Goal: Register for event/course

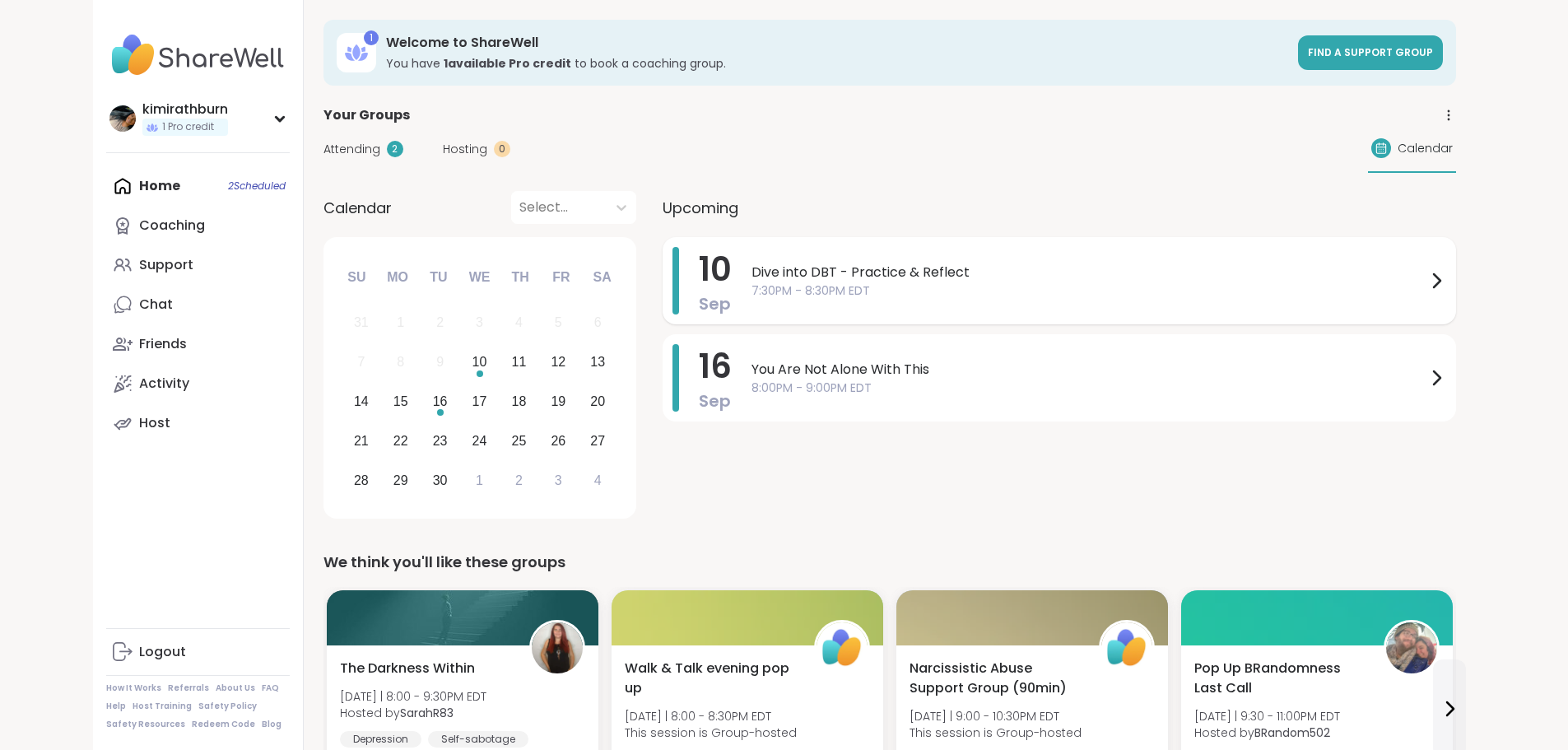
click at [1446, 281] on icon at bounding box center [1437, 281] width 20 height 20
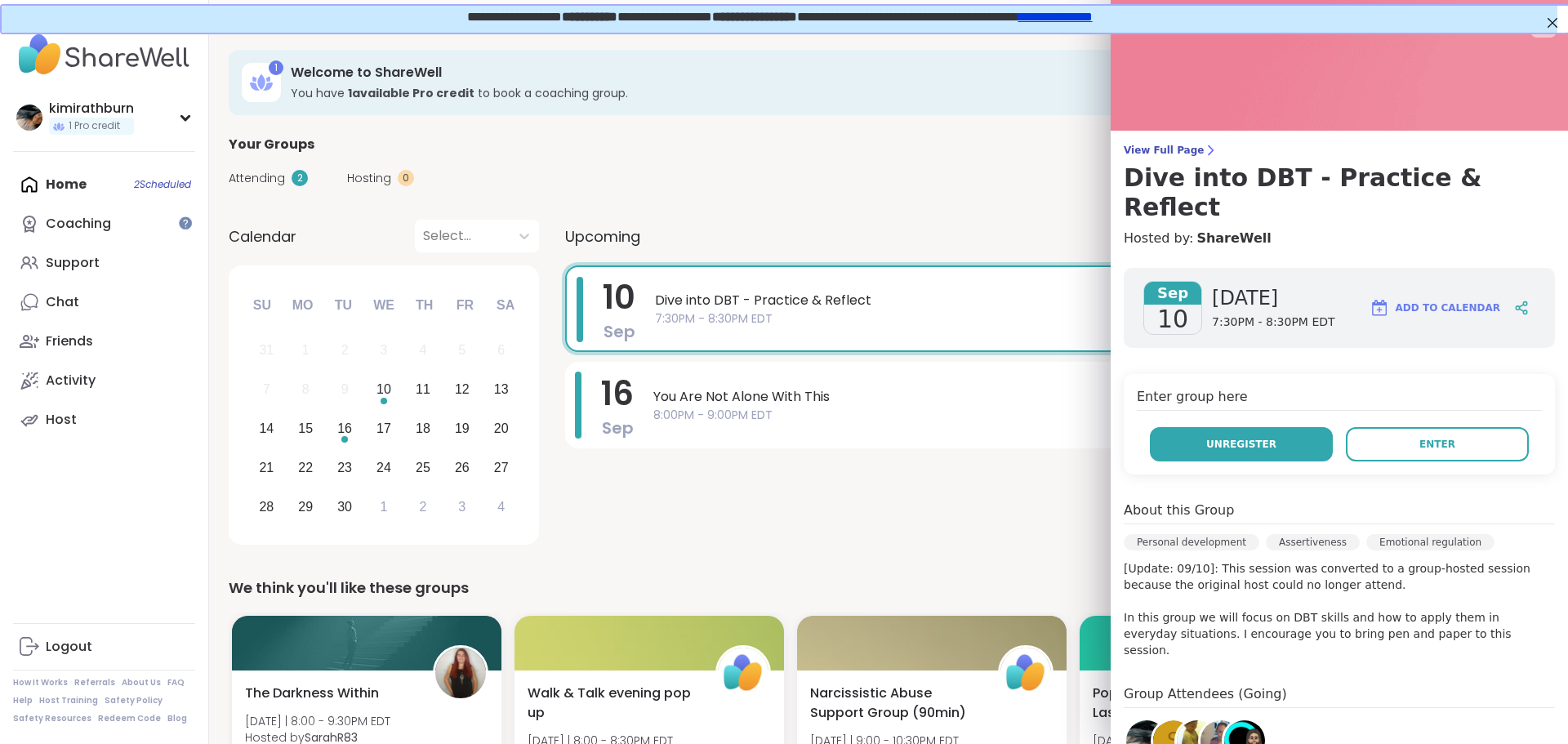
click at [1241, 427] on button "Unregister" at bounding box center [1240, 444] width 183 height 35
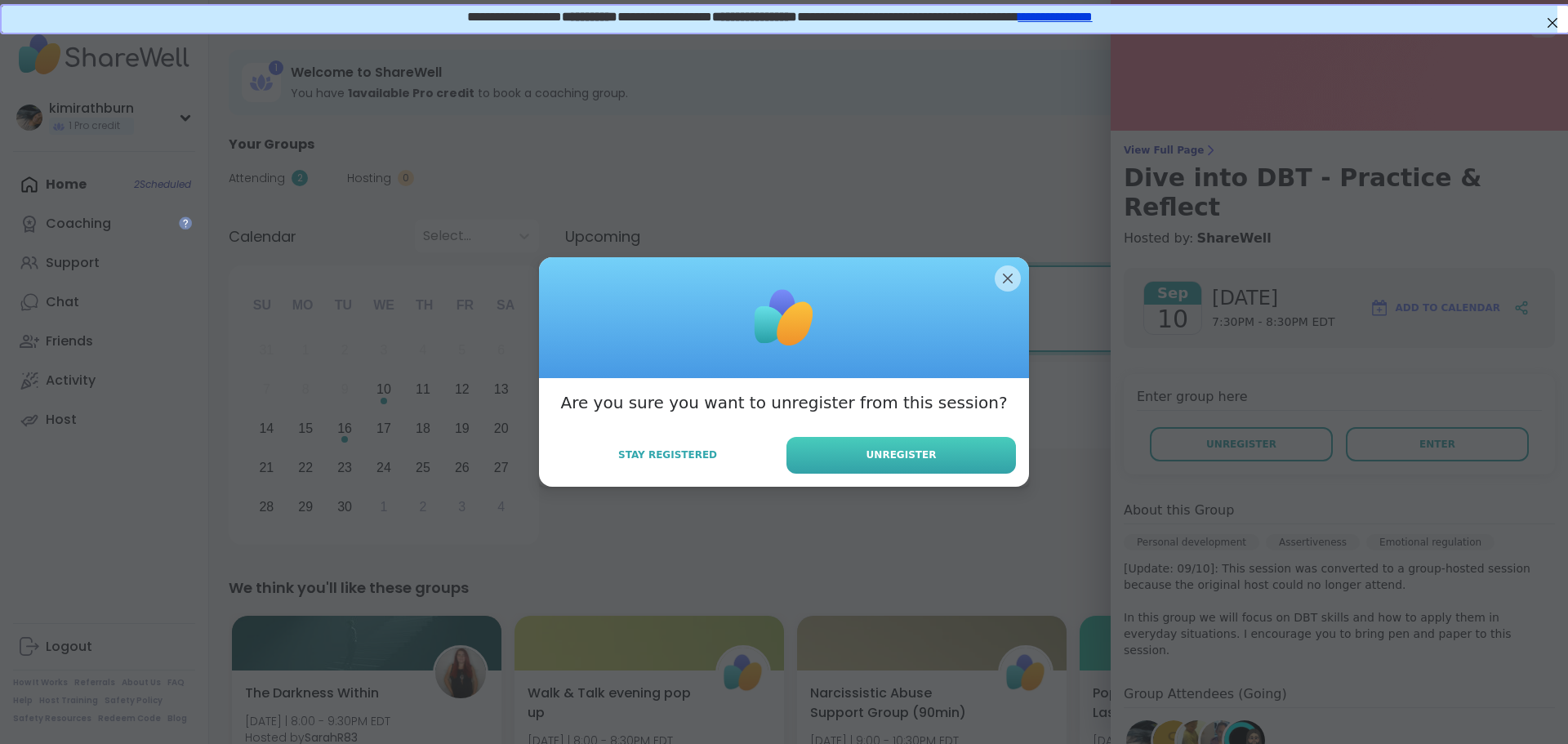
click at [877, 464] on button "Unregister" at bounding box center [901, 455] width 229 height 36
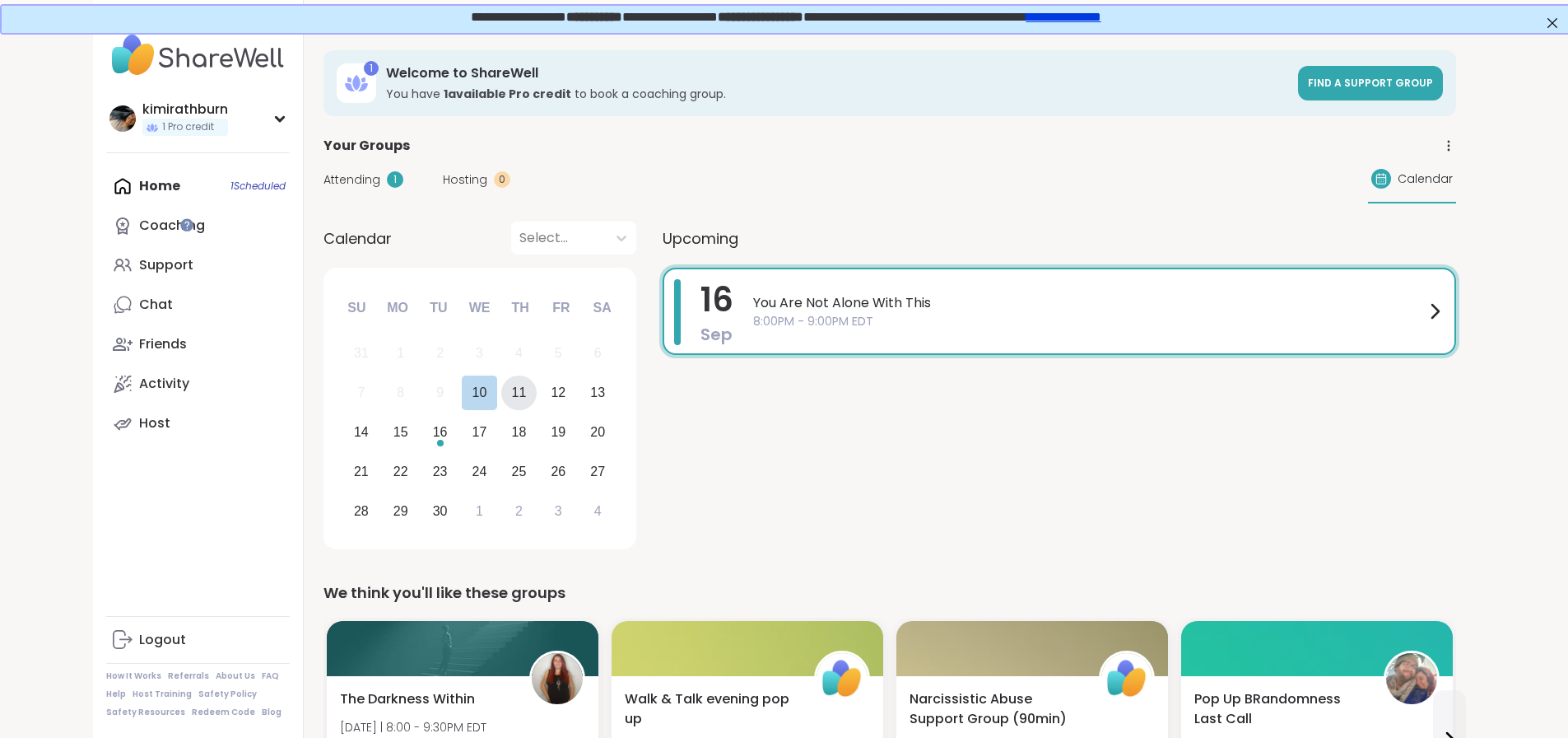
click at [512, 394] on div "11" at bounding box center [519, 392] width 15 height 22
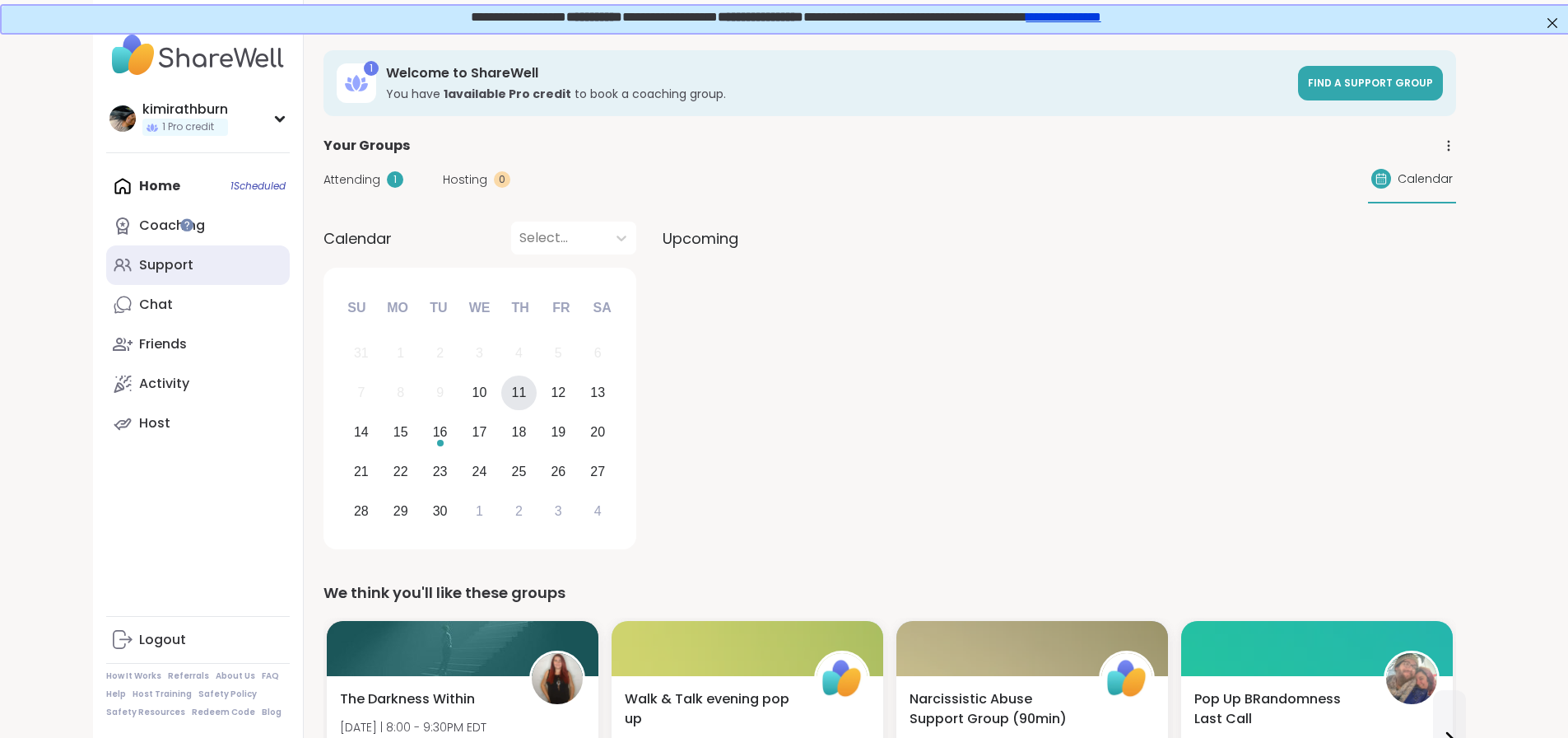
click at [106, 278] on link "Support" at bounding box center [198, 264] width 183 height 39
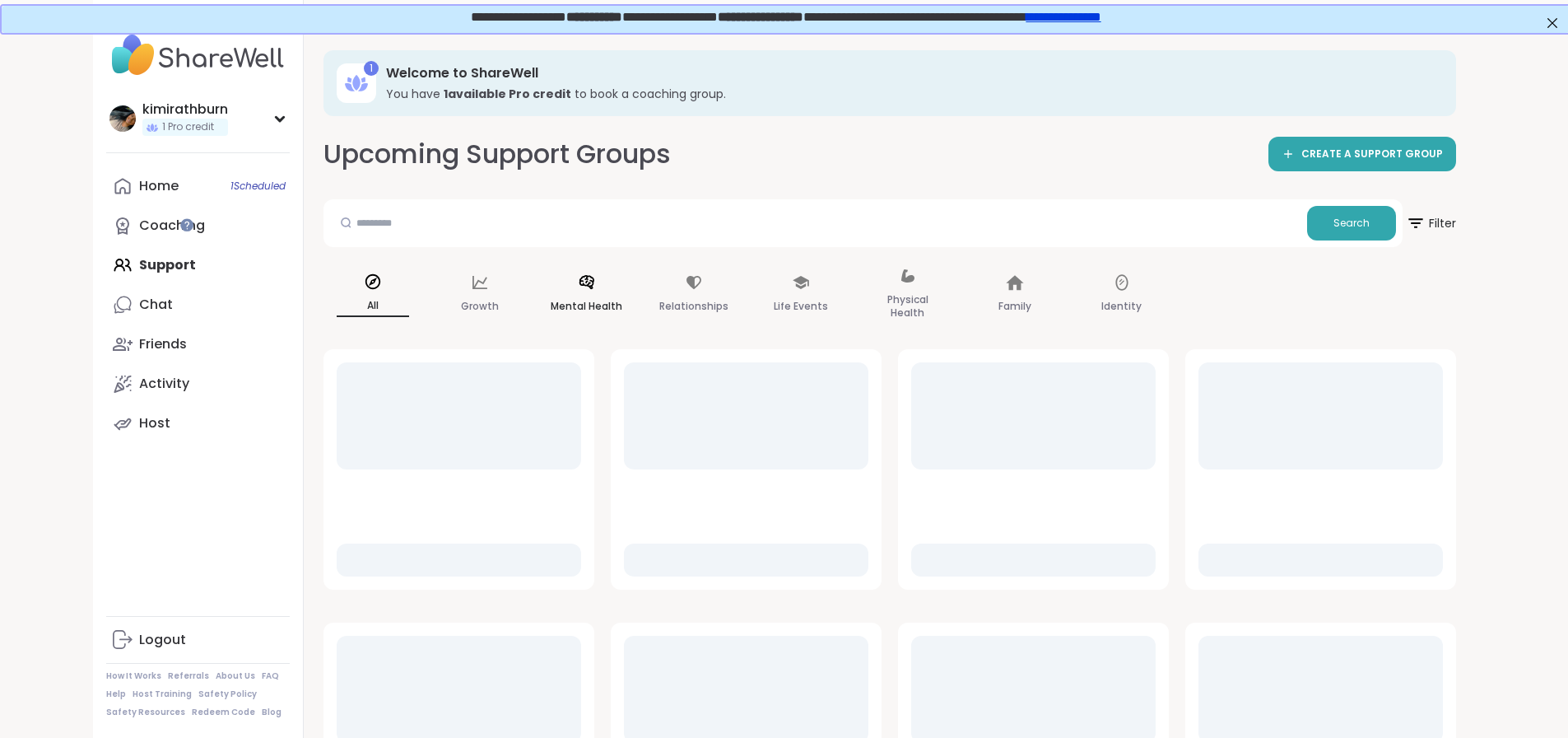
click at [550, 300] on p "Mental Health" at bounding box center [586, 307] width 72 height 20
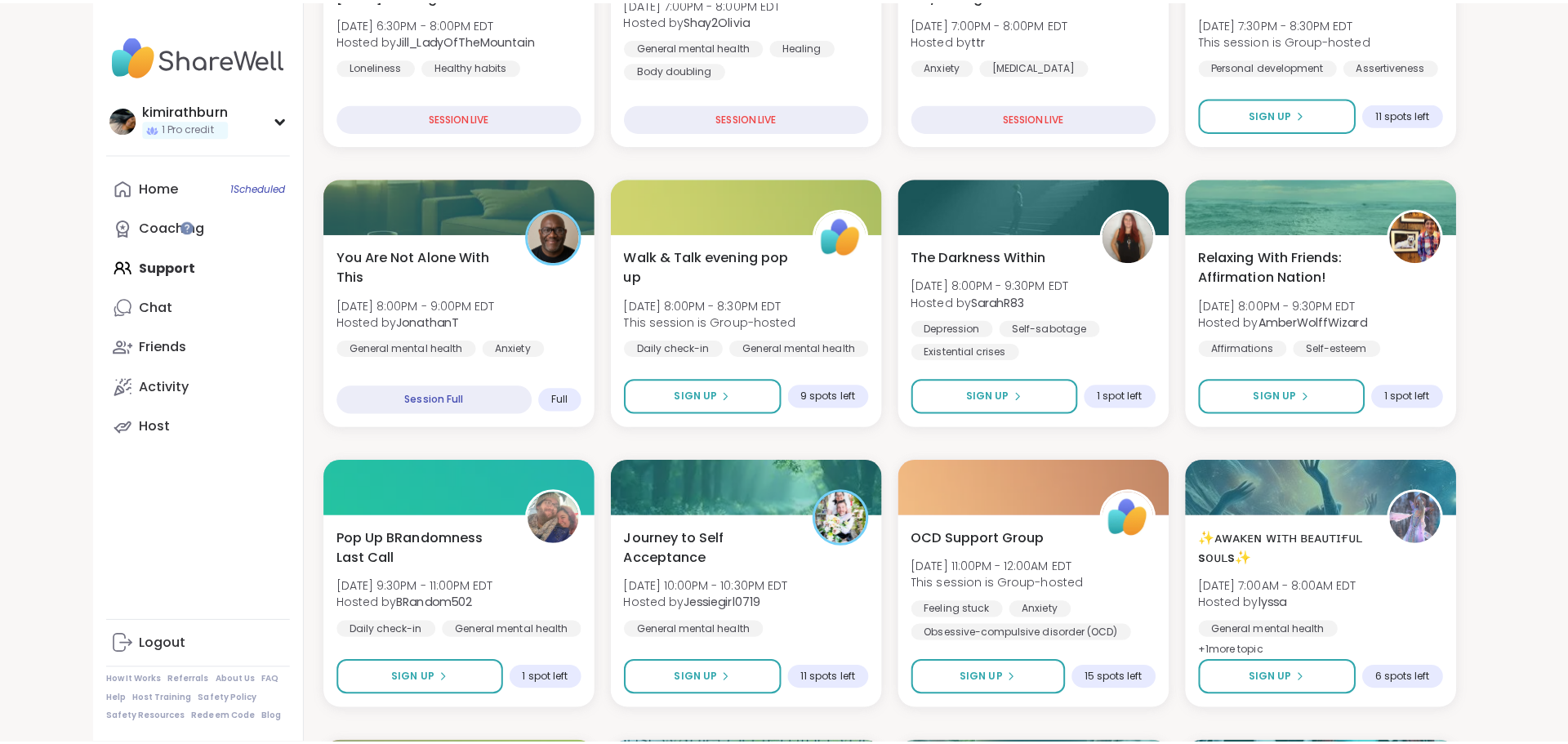
scroll to position [736, 0]
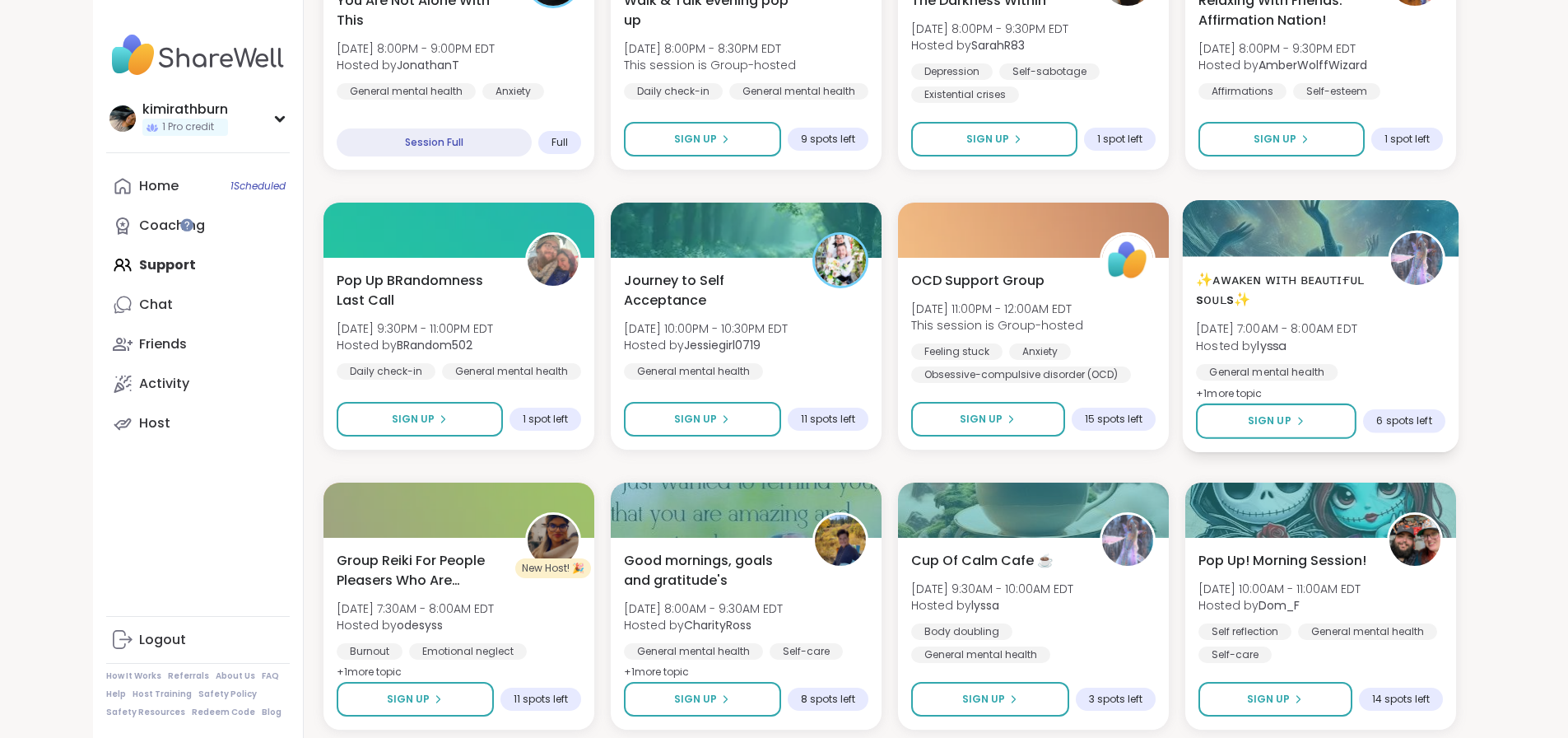
click at [1293, 270] on span "✨ᴀᴡᴀᴋᴇɴ ᴡɪᴛʜ ʙᴇᴀᴜᴛɪғᴜʟ sᴏᴜʟs✨" at bounding box center [1283, 289] width 173 height 40
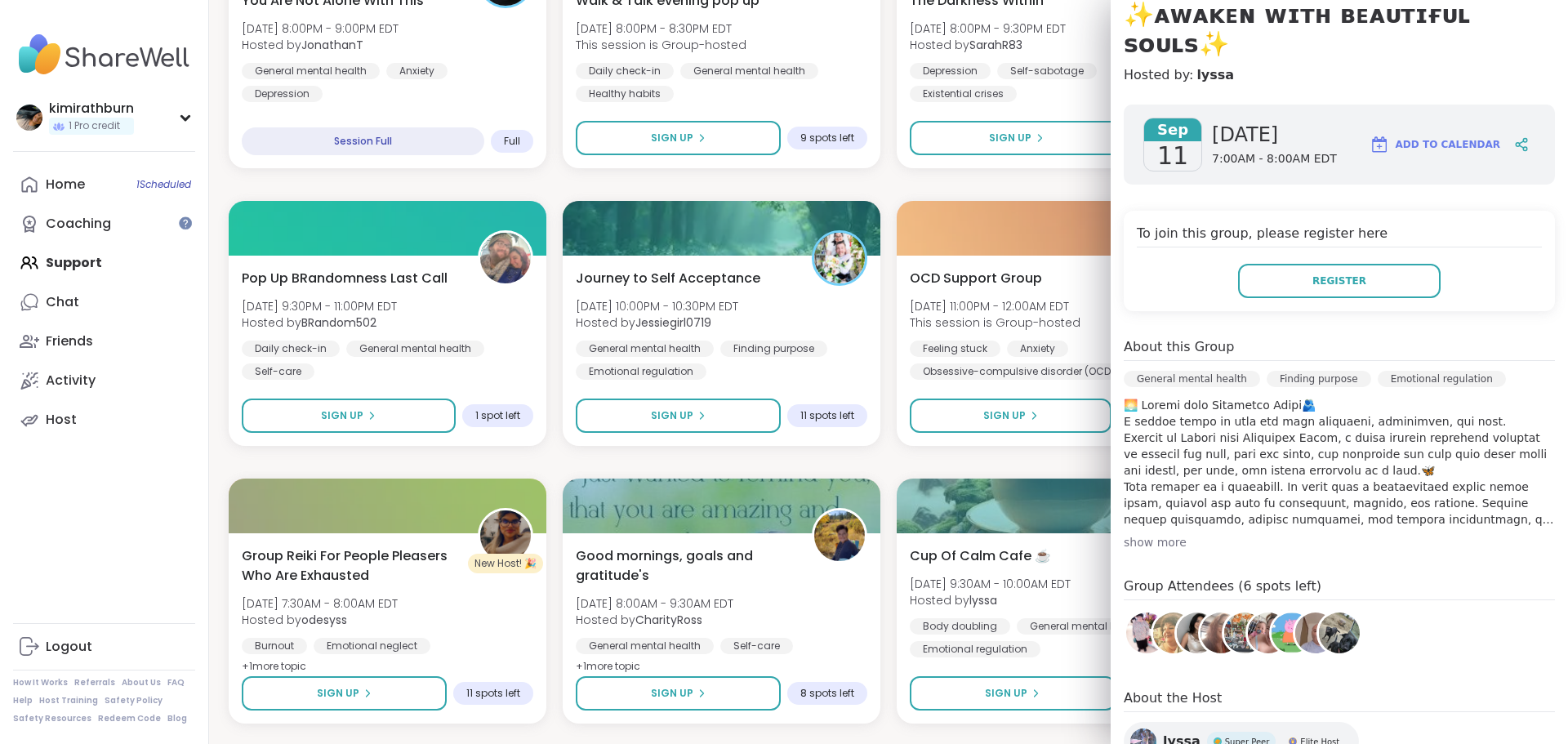
scroll to position [0, 0]
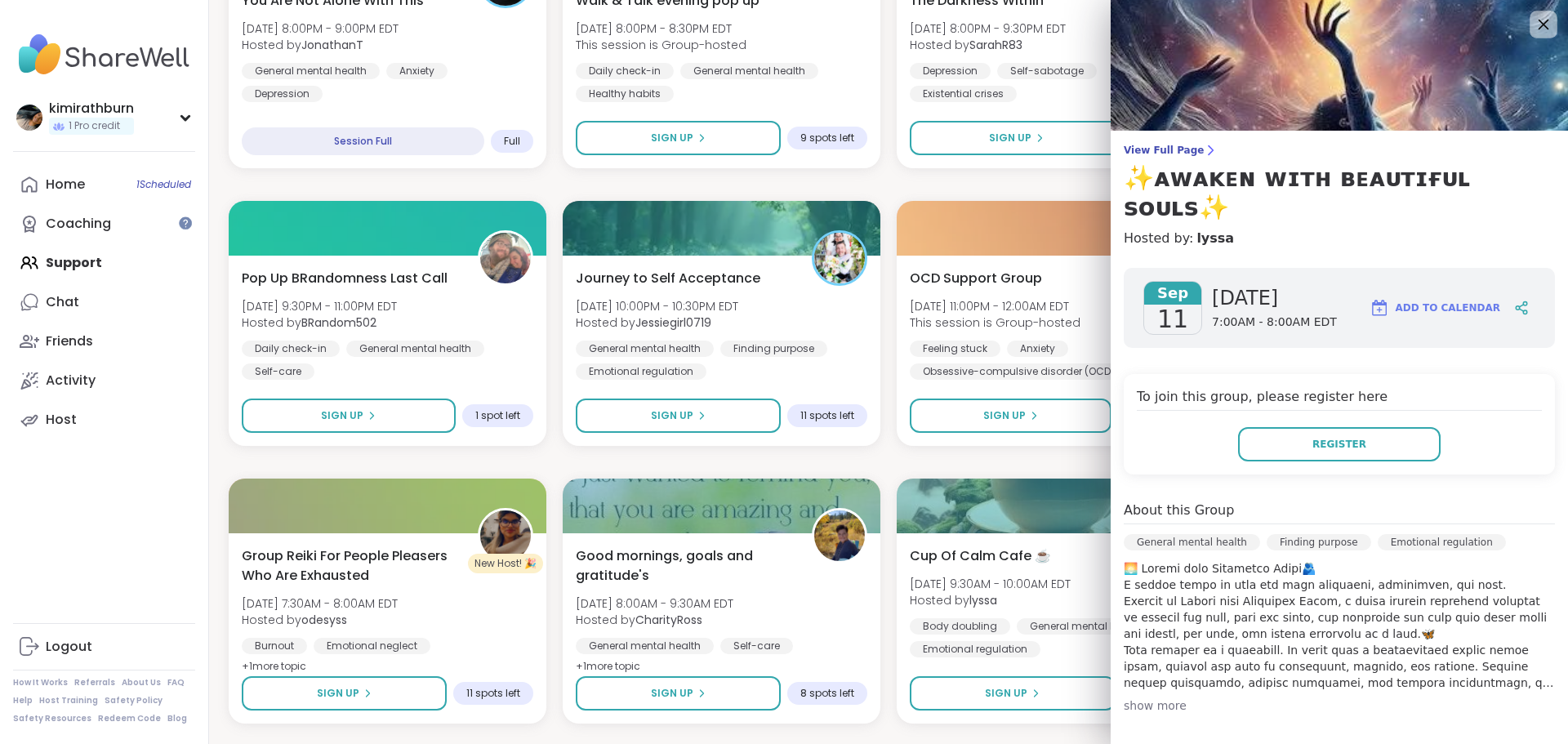
click at [1533, 25] on icon at bounding box center [1543, 24] width 20 height 20
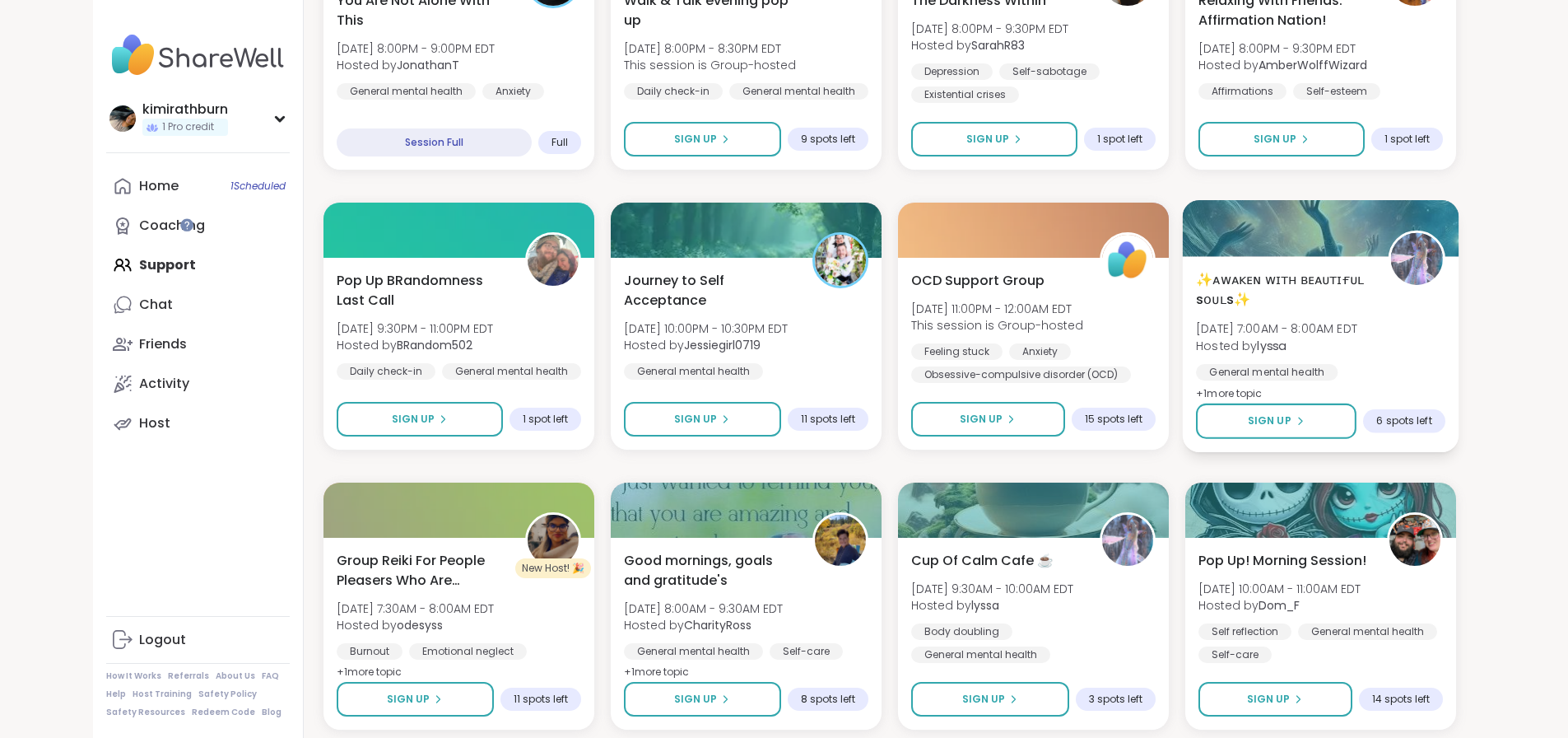
click at [1358, 327] on span "[DATE] 7:00AM - 8:00AM EDT" at bounding box center [1277, 329] width 161 height 17
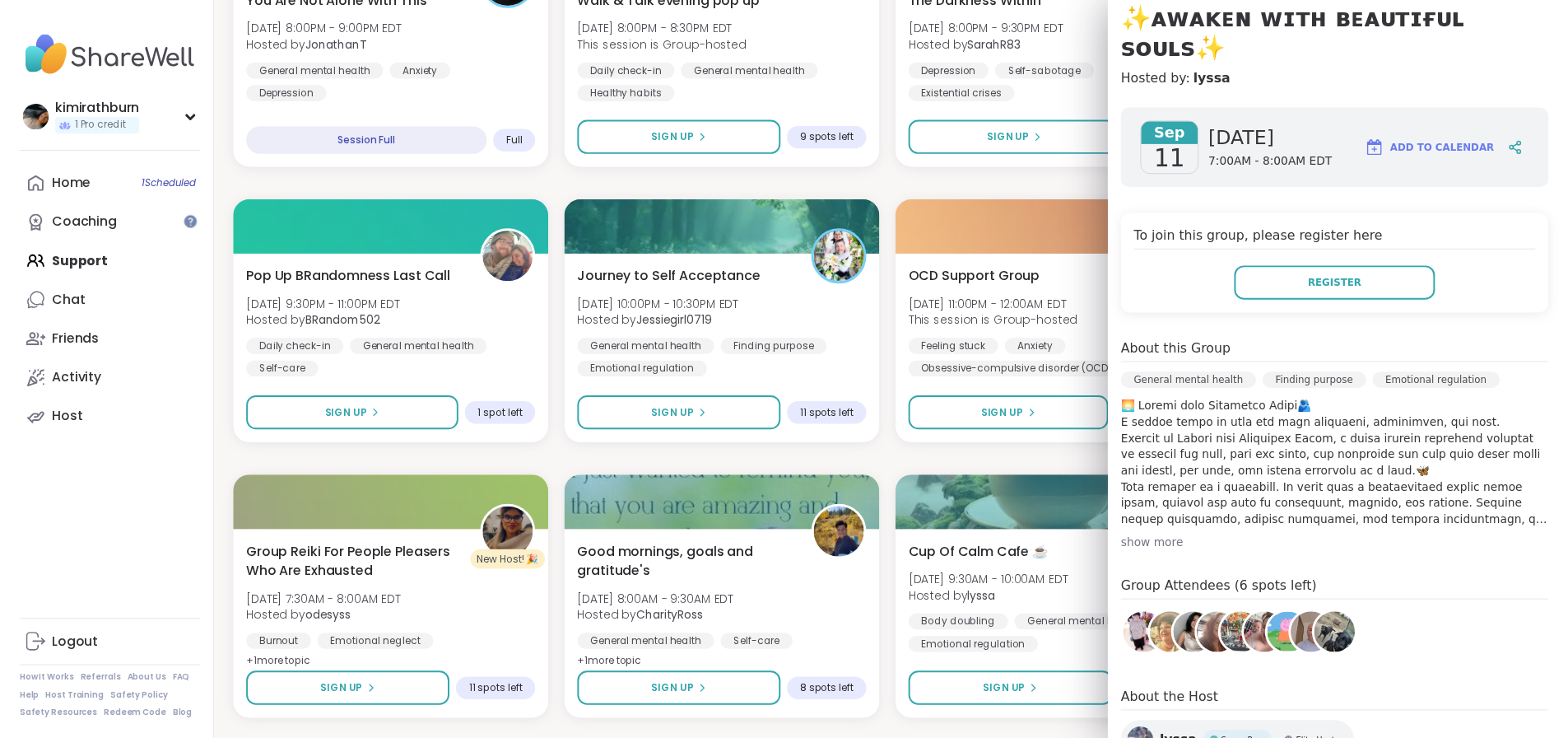
scroll to position [164, 0]
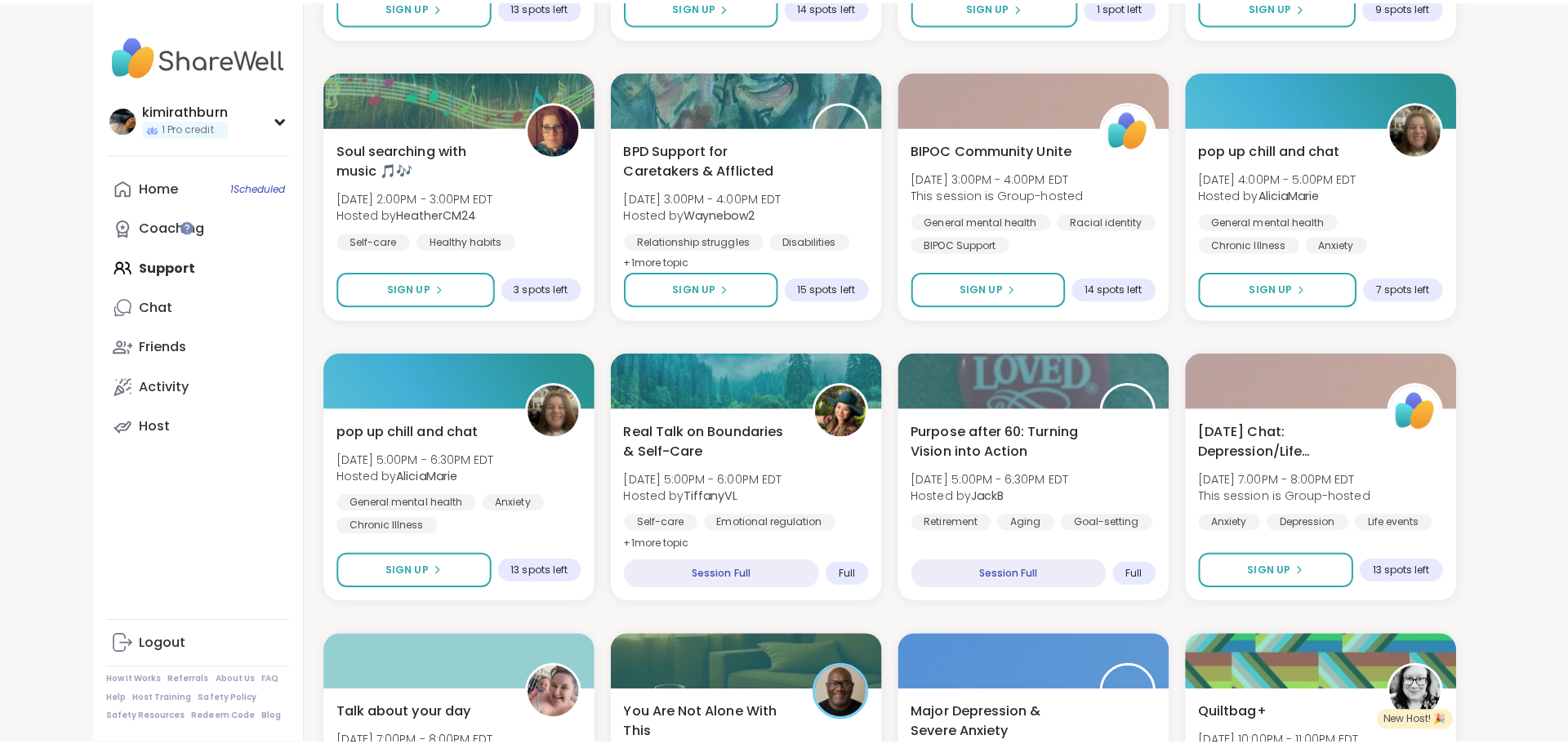
scroll to position [1798, 0]
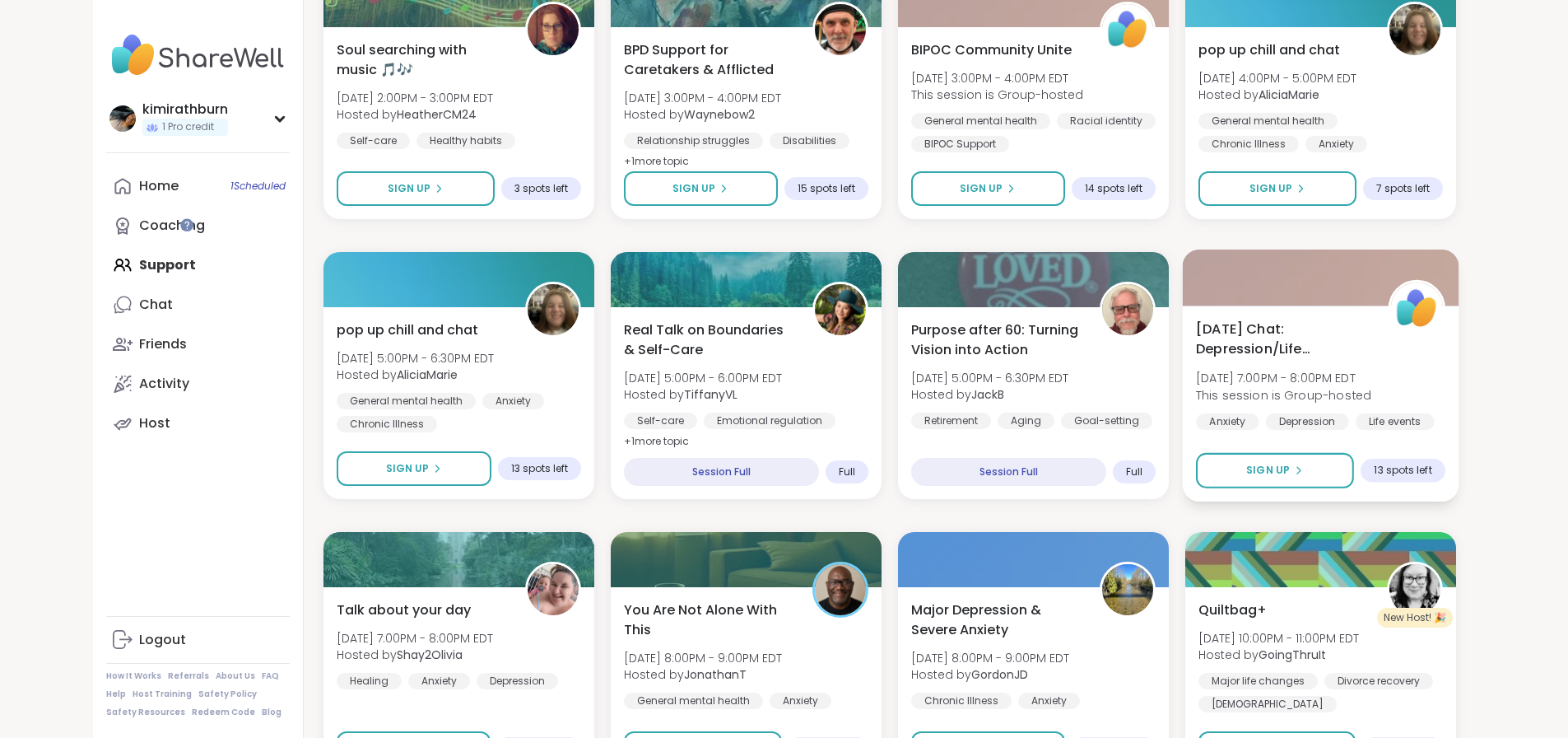
click at [1343, 331] on span "[DATE] Chat: Depression/Life Challenges" at bounding box center [1283, 339] width 173 height 40
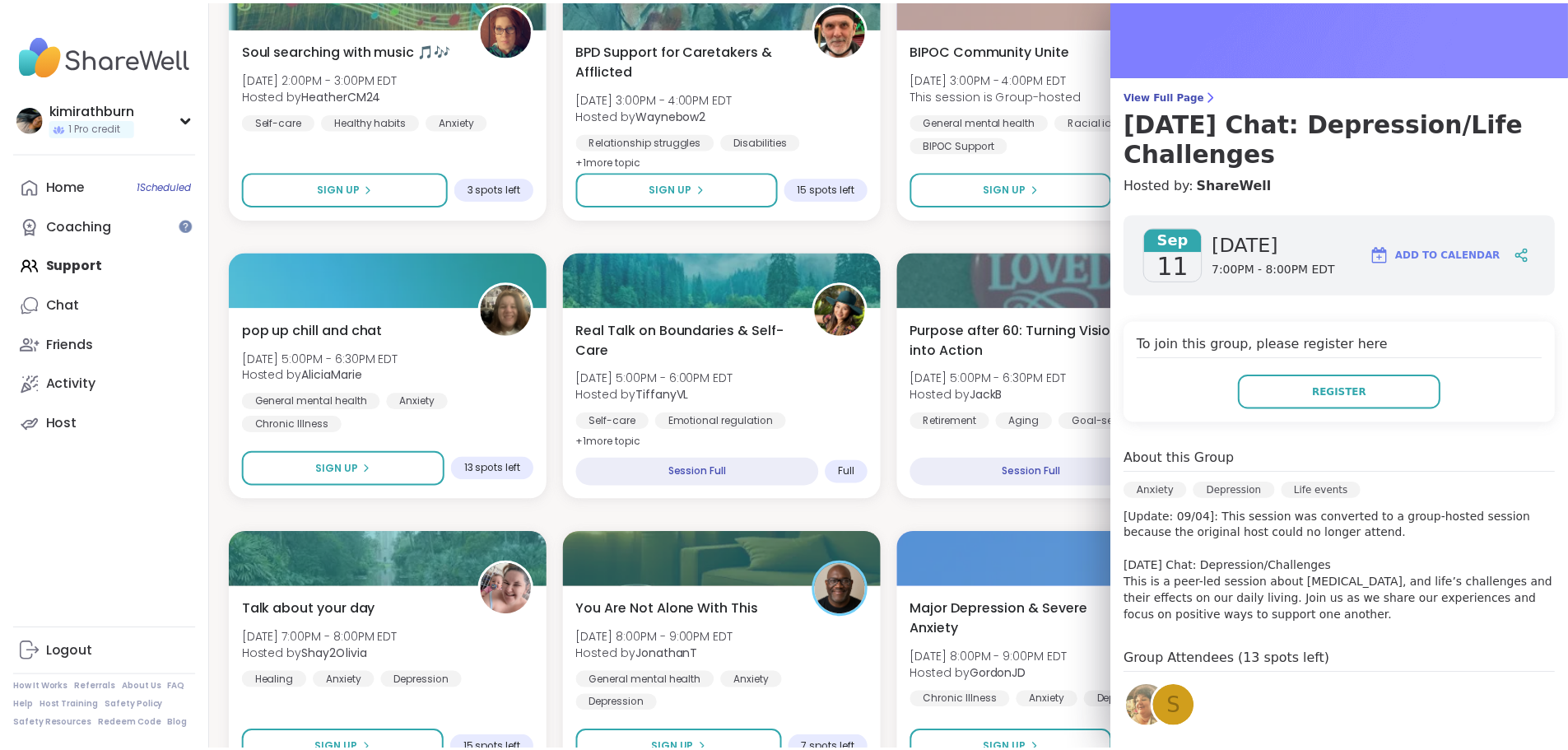
scroll to position [83, 0]
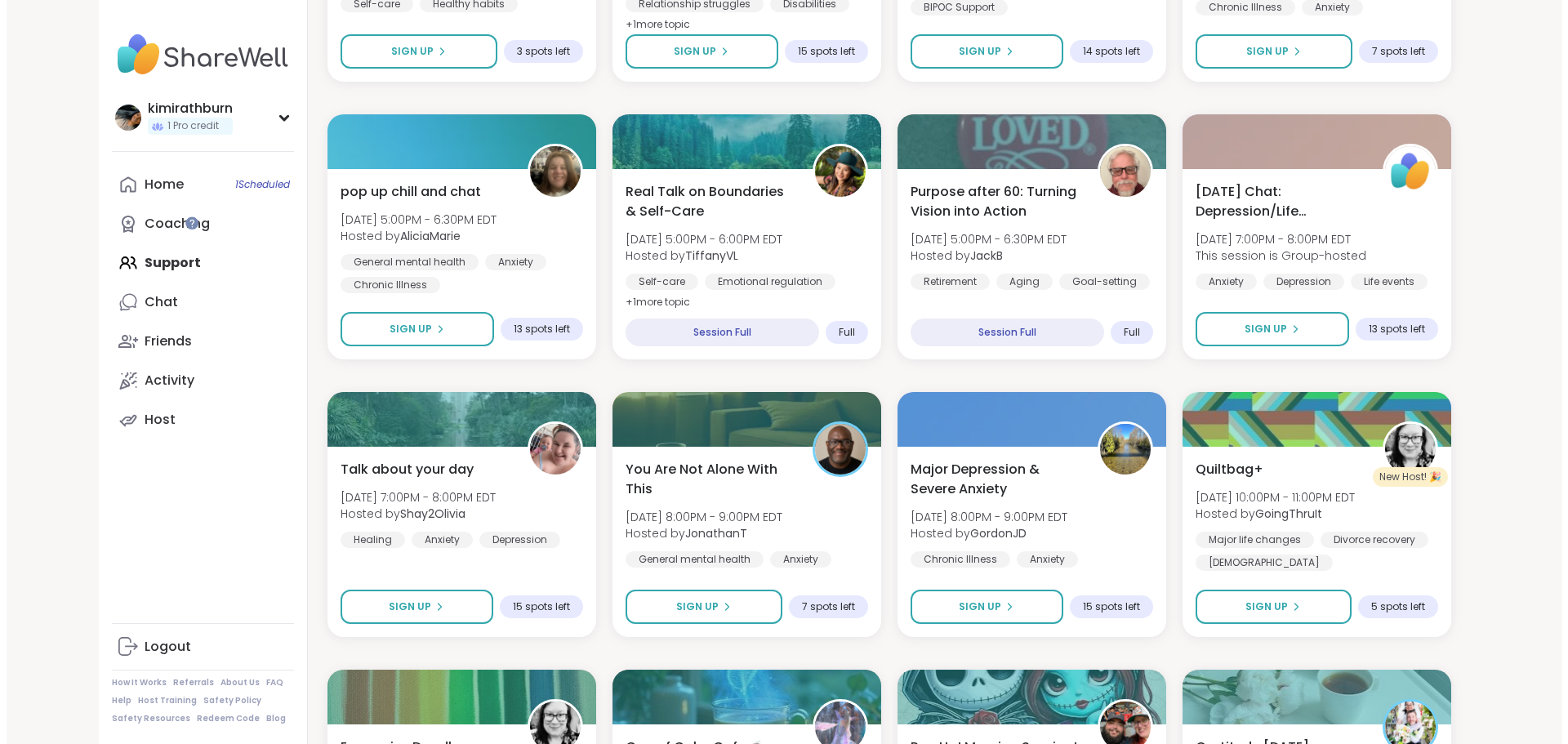
scroll to position [1961, 0]
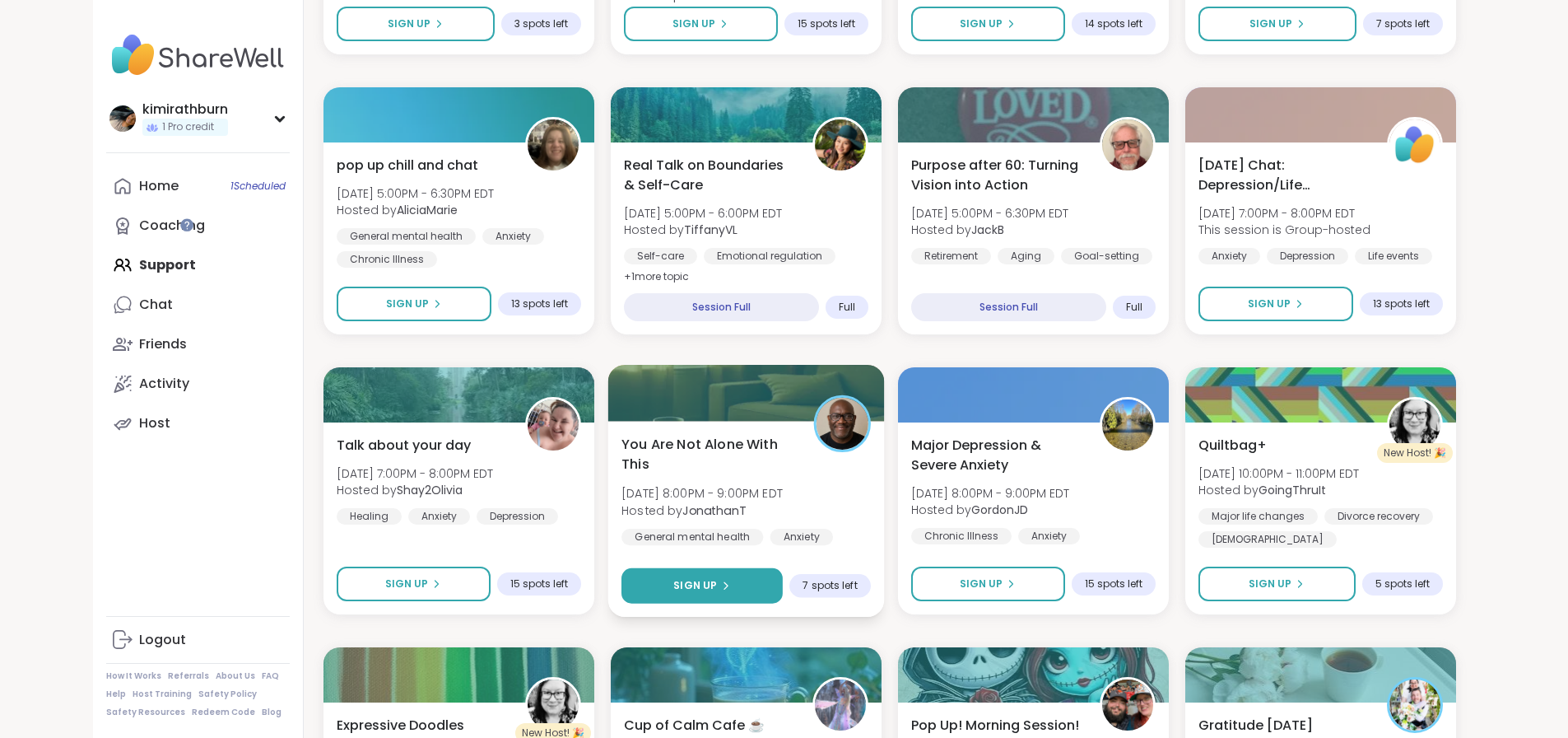
click at [711, 573] on button "Sign Up" at bounding box center [702, 586] width 161 height 36
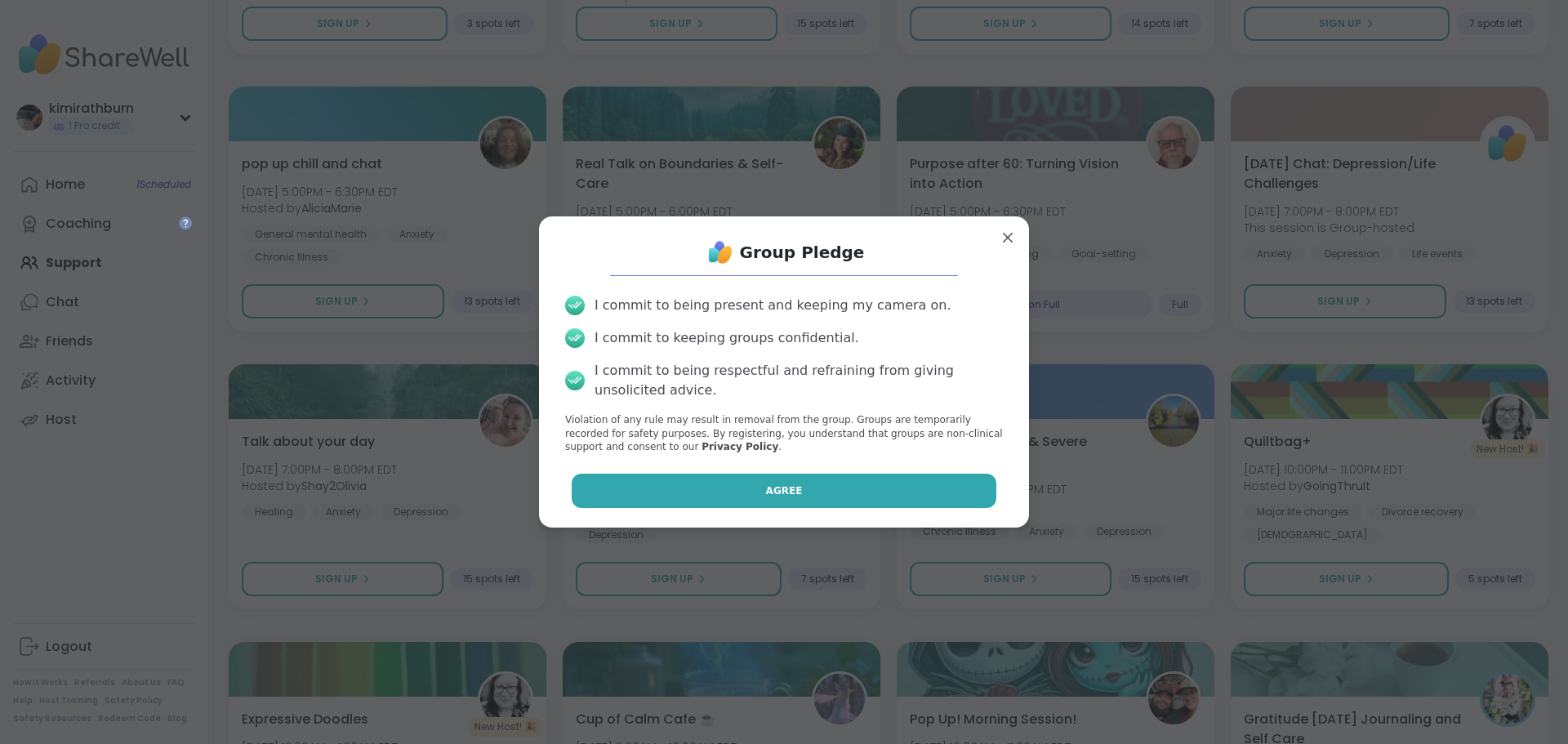
click at [759, 501] on button "Agree" at bounding box center [784, 491] width 425 height 35
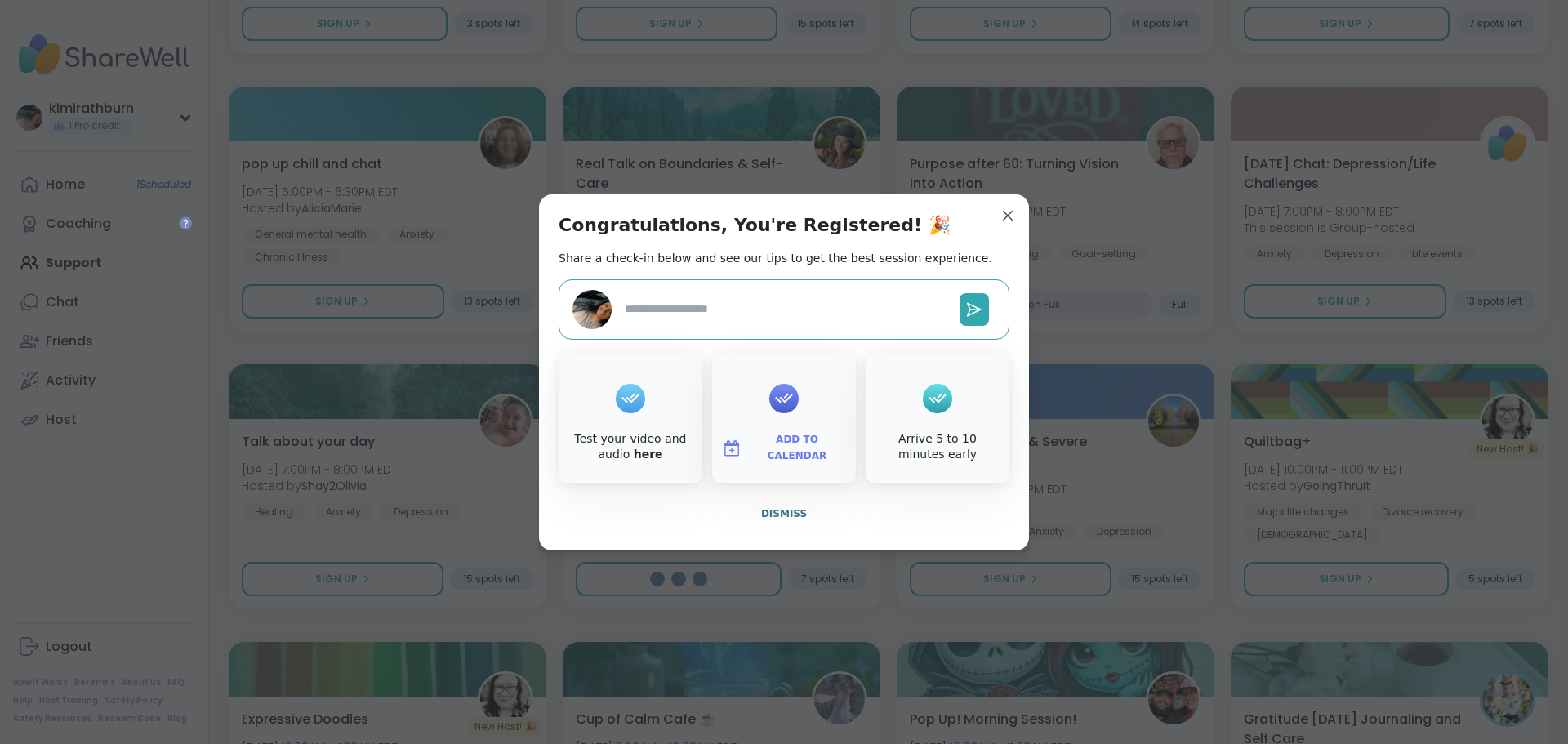
type textarea "*"
click at [779, 521] on button "Dismiss" at bounding box center [784, 515] width 450 height 35
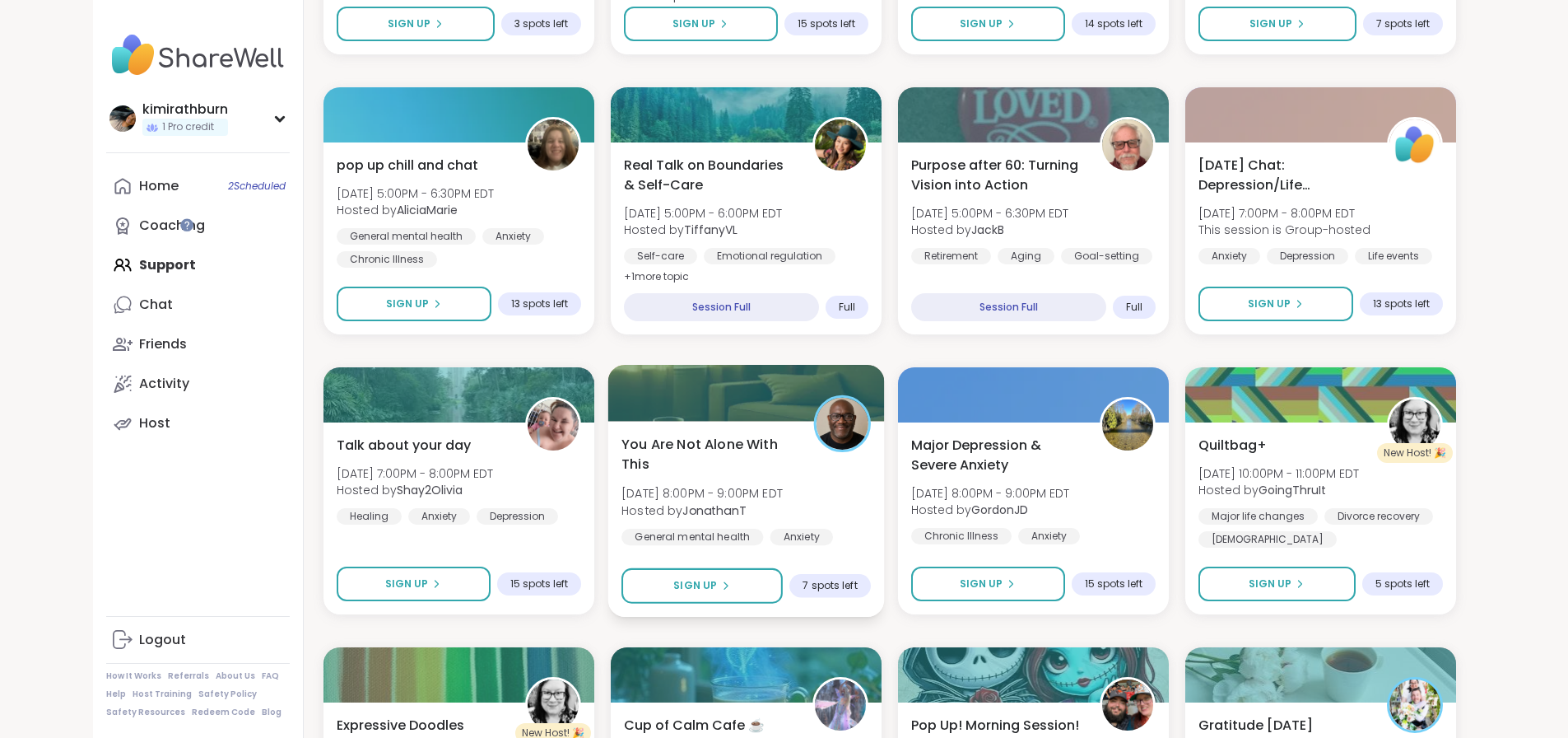
click at [861, 529] on div "General mental [MEDICAL_DATA] [MEDICAL_DATA]" at bounding box center [746, 549] width 250 height 40
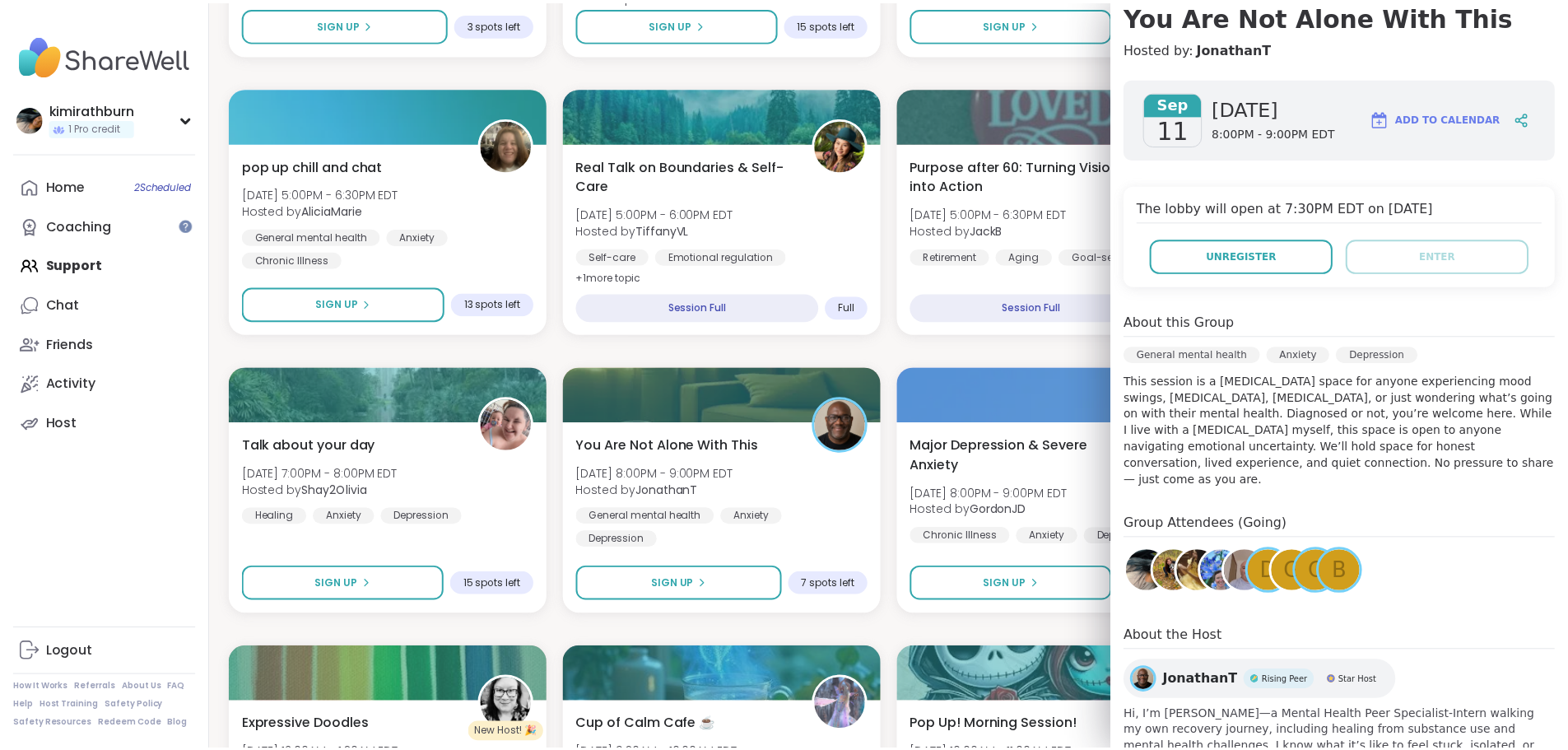
scroll to position [164, 0]
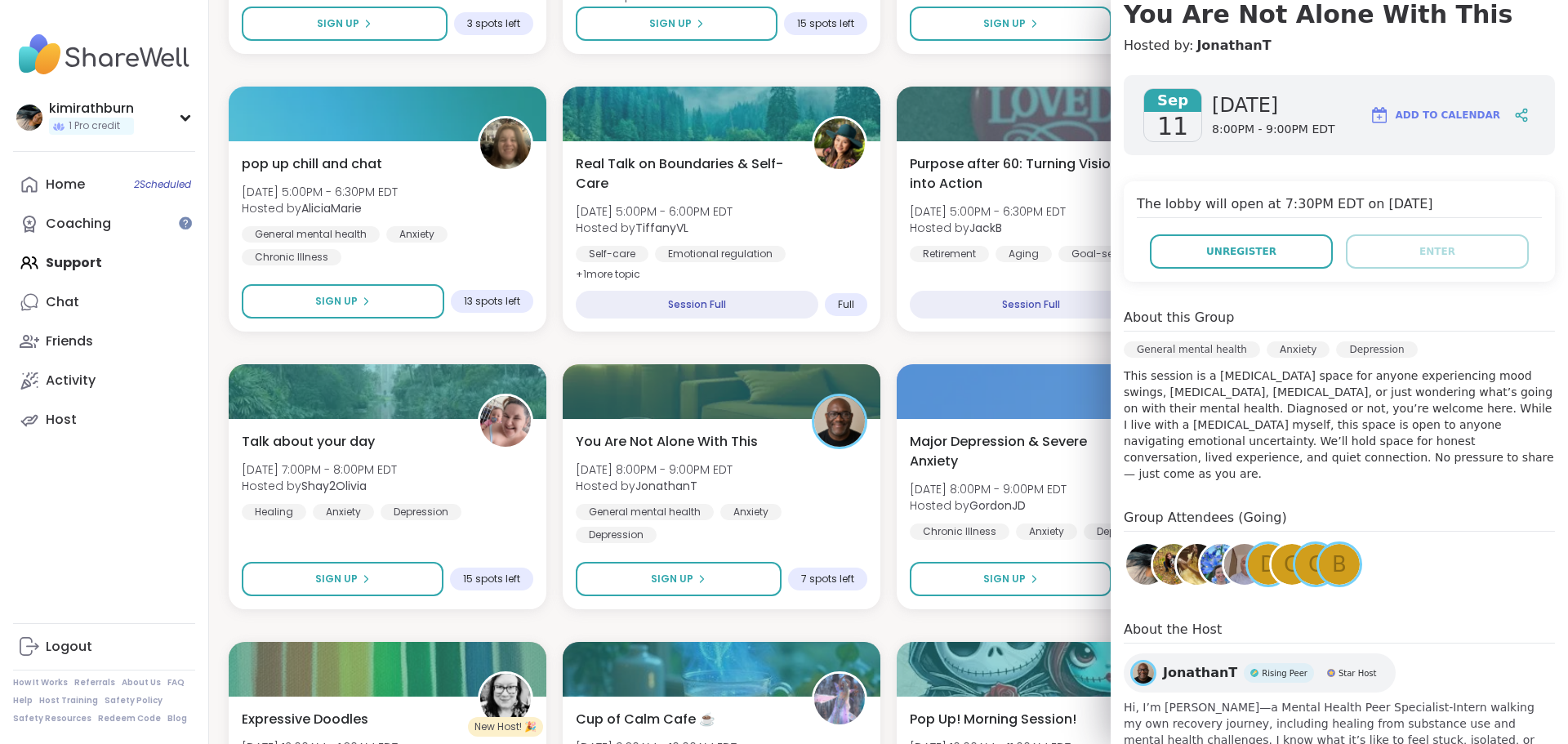
click at [1174, 553] on div at bounding box center [1197, 565] width 46 height 46
click at [1156, 556] on img at bounding box center [1173, 565] width 41 height 41
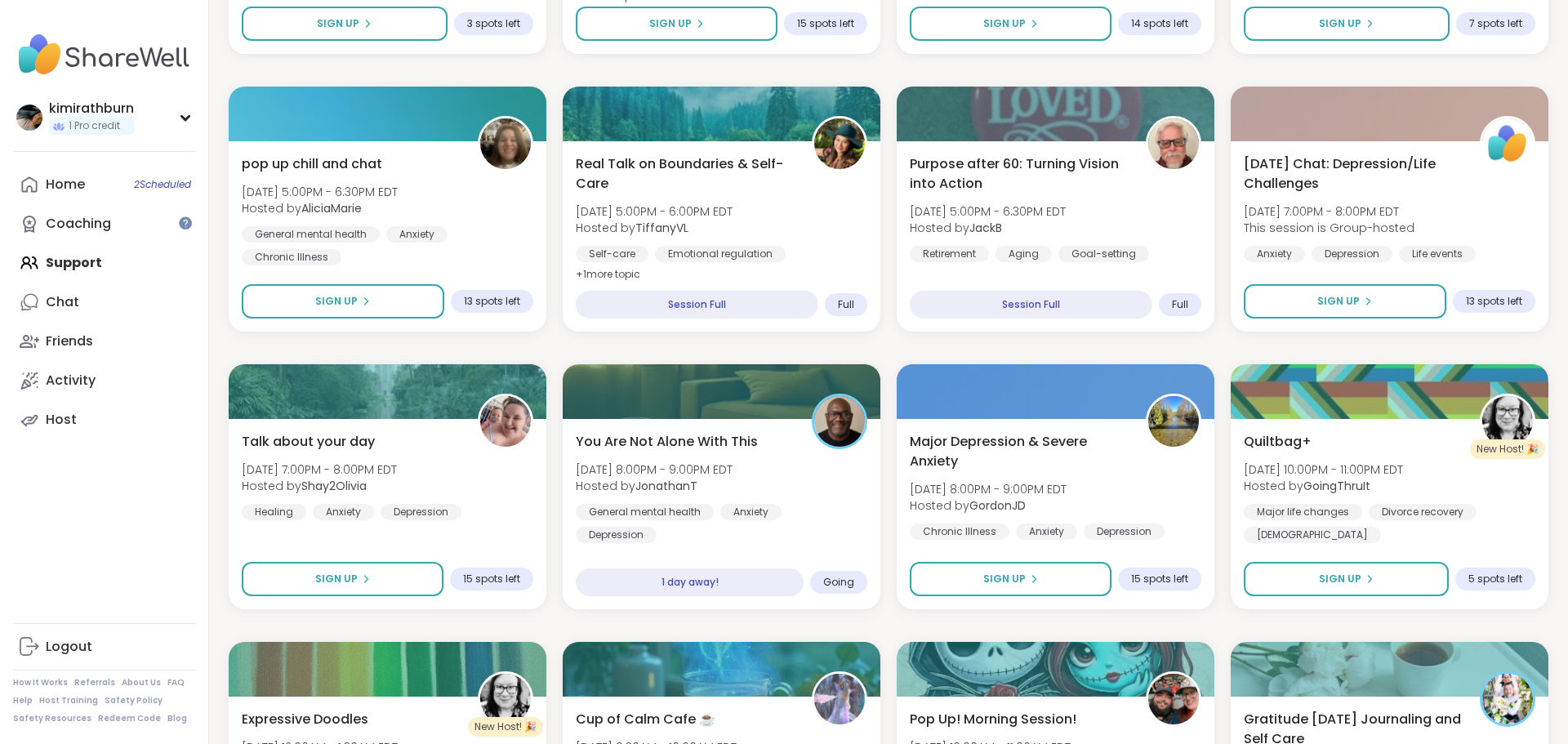
click at [198, 337] on div "kimirathburn 1 Pro credit Profile Membership Settings Help Home 2 Scheduled Coa…" at bounding box center [105, 372] width 209 height 744
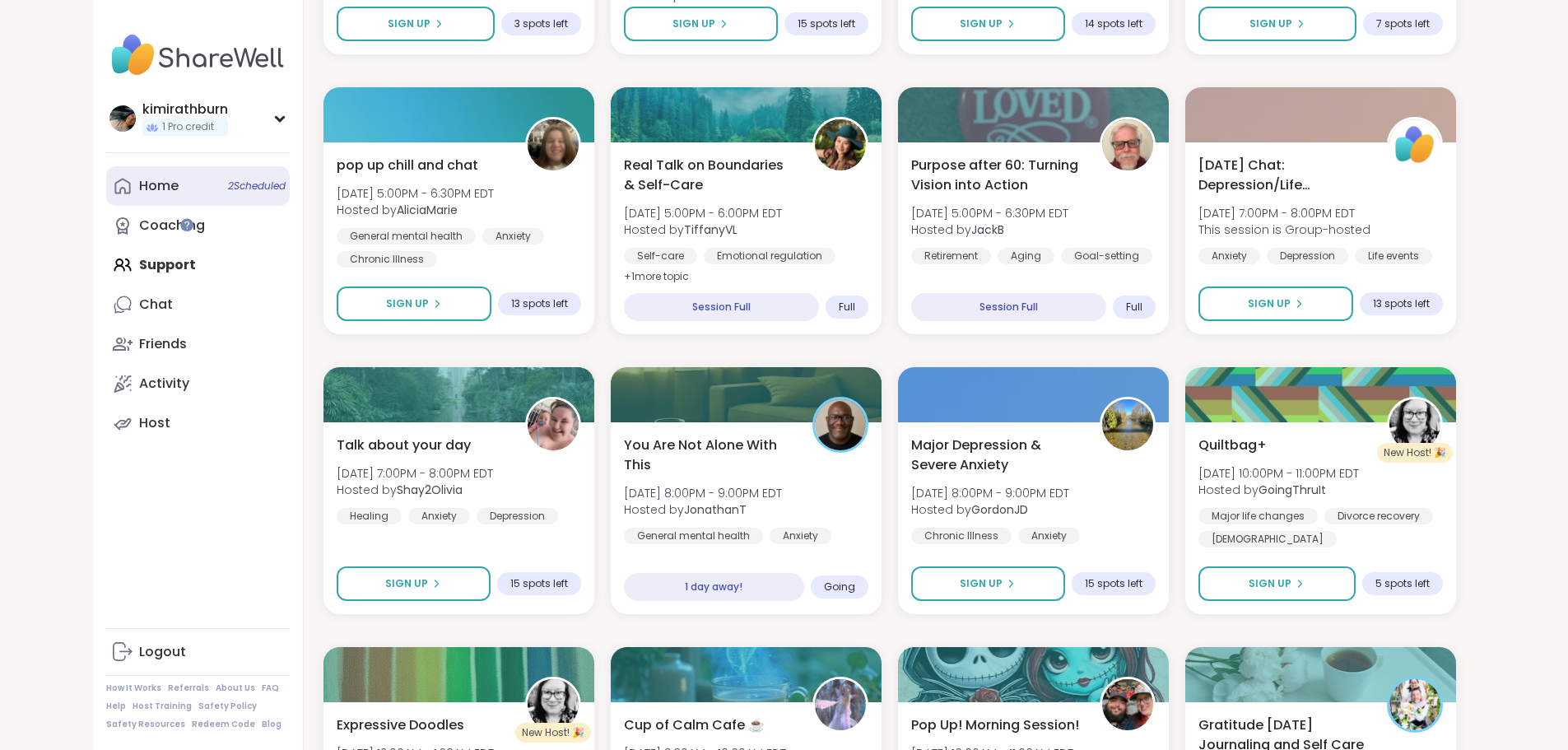
click at [106, 187] on link "Home 2 Scheduled" at bounding box center [198, 185] width 183 height 39
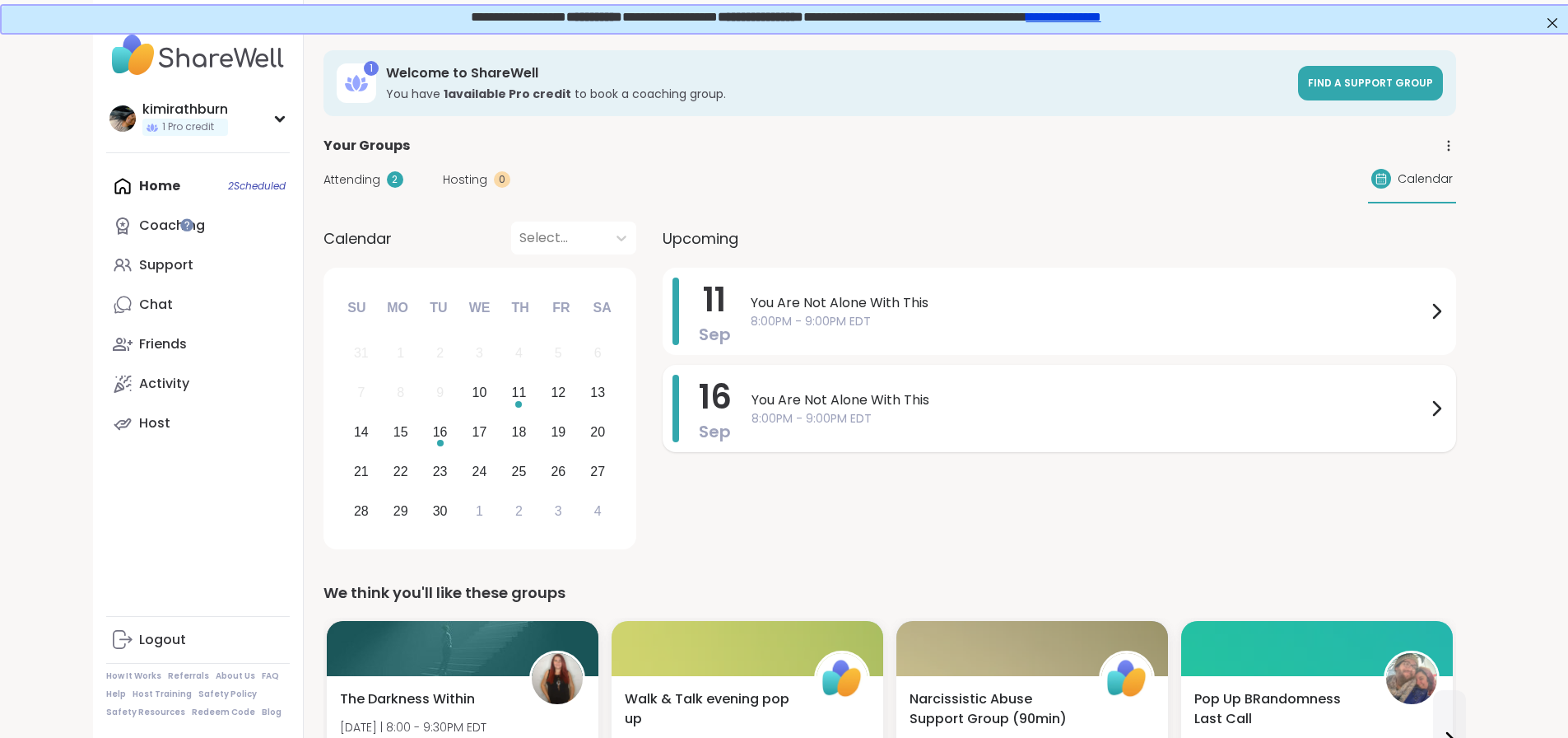
click at [1446, 405] on icon at bounding box center [1437, 408] width 20 height 20
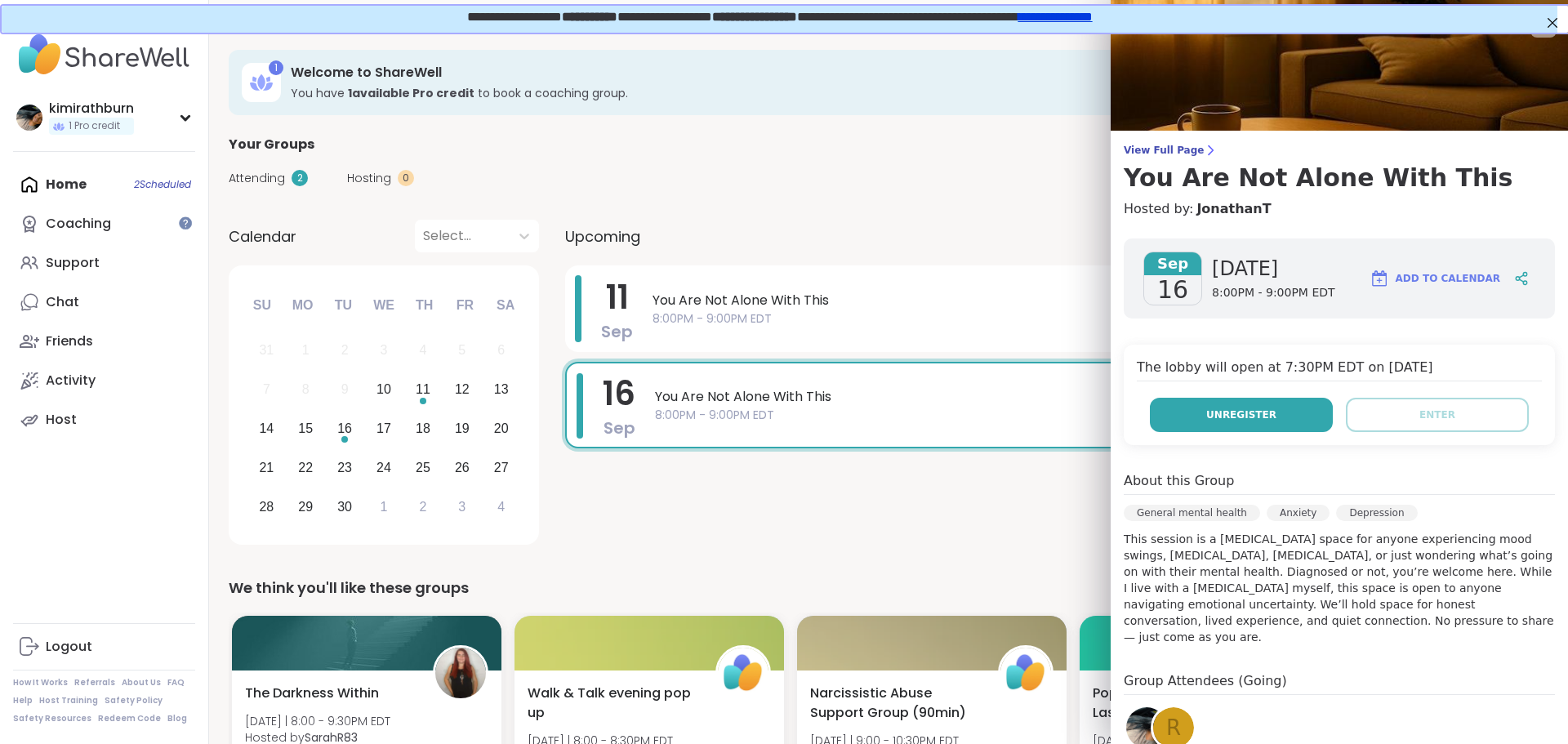
click at [1281, 416] on button "Unregister" at bounding box center [1240, 415] width 183 height 35
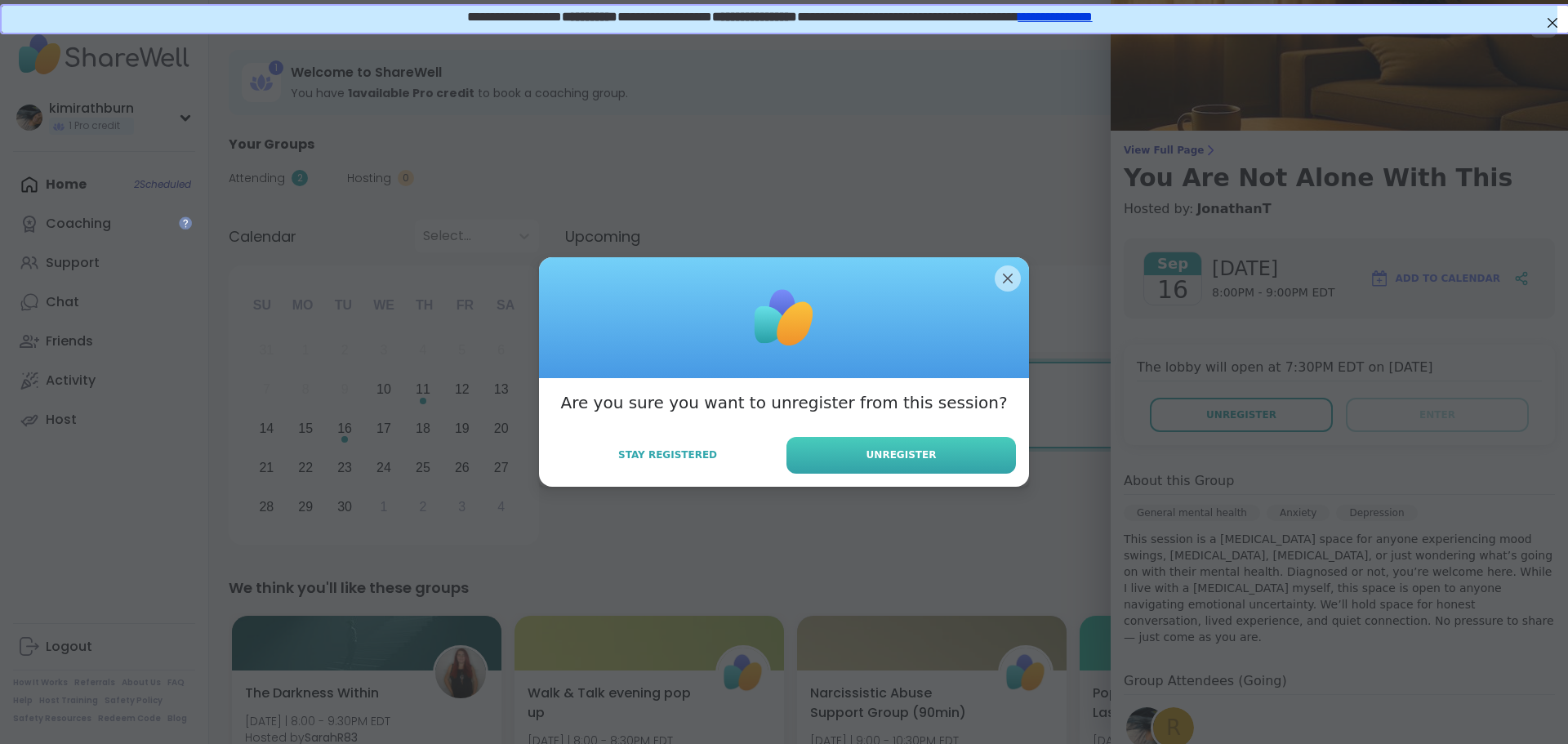
click at [855, 452] on button "Unregister" at bounding box center [901, 455] width 229 height 36
